Goal: Transaction & Acquisition: Purchase product/service

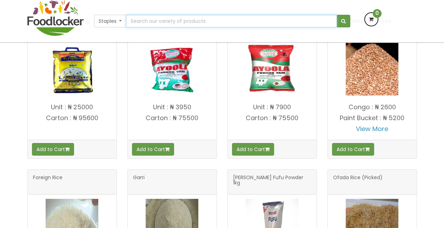
click at [136, 22] on input "text" at bounding box center [231, 21] width 211 height 13
type input "OFADA RICE"
click at [337, 15] on button "submit" at bounding box center [344, 21] width 14 height 13
